Goal: Transaction & Acquisition: Purchase product/service

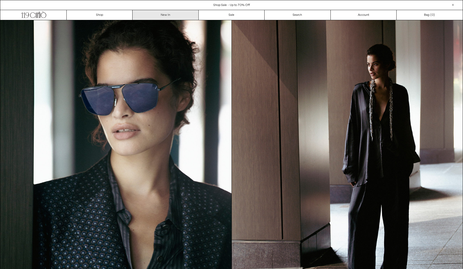
click at [0, 0] on div "POPUP Form" at bounding box center [0, 0] width 0 height 0
click at [181, 16] on link "New In" at bounding box center [165, 15] width 66 height 10
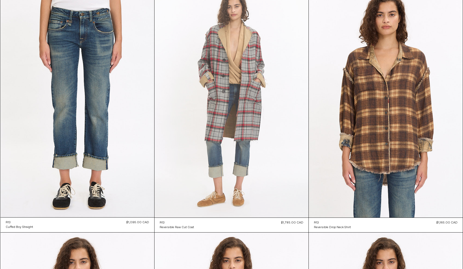
scroll to position [4468, 0]
click at [237, 111] on at bounding box center [231, 101] width 154 height 231
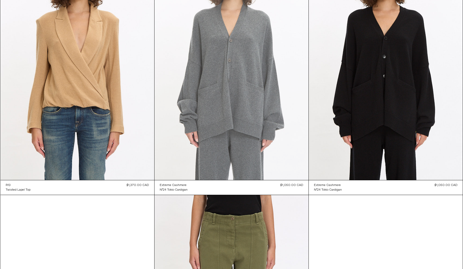
scroll to position [4753, 0]
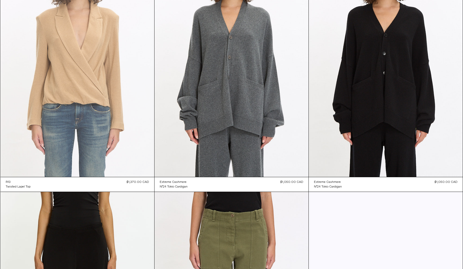
click at [95, 84] on at bounding box center [78, 61] width 154 height 231
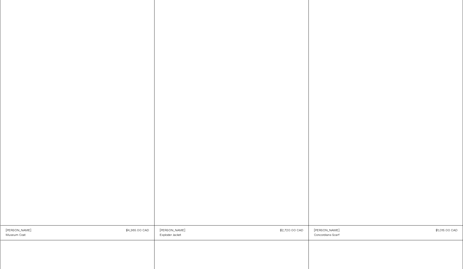
scroll to position [5197, 0]
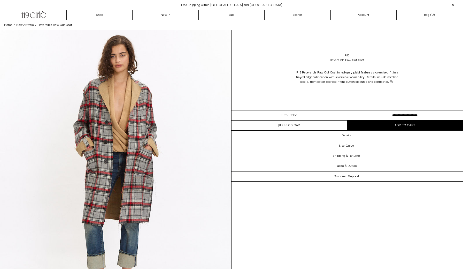
drag, startPoint x: 334, startPoint y: 77, endPoint x: 364, endPoint y: 92, distance: 32.9
click at [364, 92] on div "R13 Reversible Raw Cut Coat R13 Reversible Raw Cut Coat in red/grey plaid featu…" at bounding box center [346, 70] width 231 height 80
click at [366, 92] on div "R13 Reversible Raw Cut Coat R13 Reversible Raw Cut Coat in red/grey plaid featu…" at bounding box center [346, 70] width 231 height 80
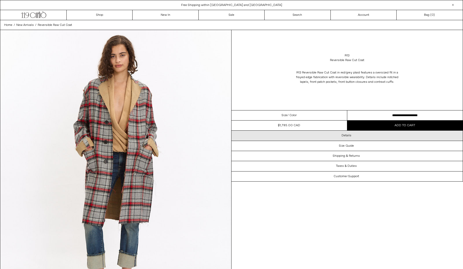
click at [350, 138] on div "Details" at bounding box center [346, 135] width 231 height 10
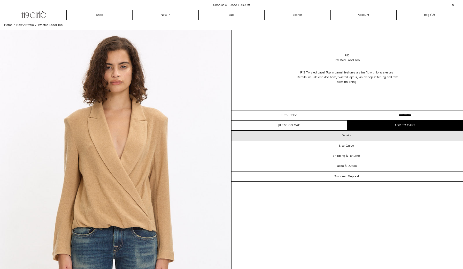
click at [342, 140] on div "Details" at bounding box center [346, 135] width 231 height 10
